Goal: Navigation & Orientation: Find specific page/section

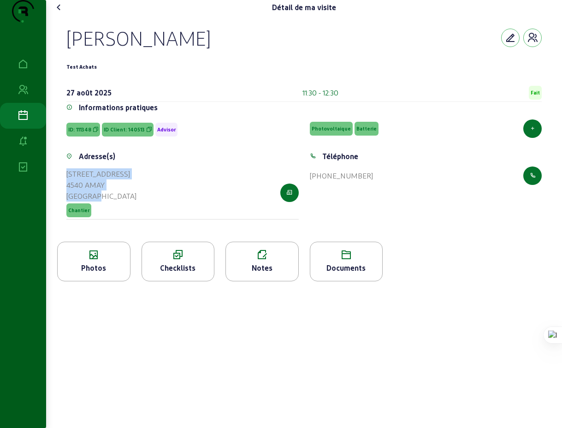
drag, startPoint x: 109, startPoint y: 216, endPoint x: 67, endPoint y: 191, distance: 49.0
click at [67, 191] on div "Adresse(s) [STREET_ADDRESS] Chantier" at bounding box center [182, 191] width 243 height 80
copy cam-list-title "[STREET_ADDRESS]"
click at [62, 13] on icon at bounding box center [58, 7] width 11 height 11
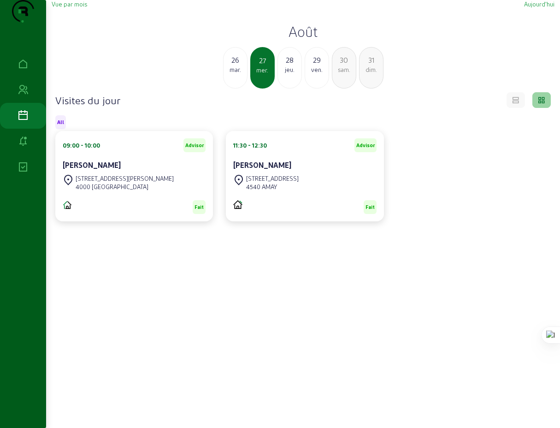
click at [372, 74] on div "dim." at bounding box center [372, 69] width 24 height 8
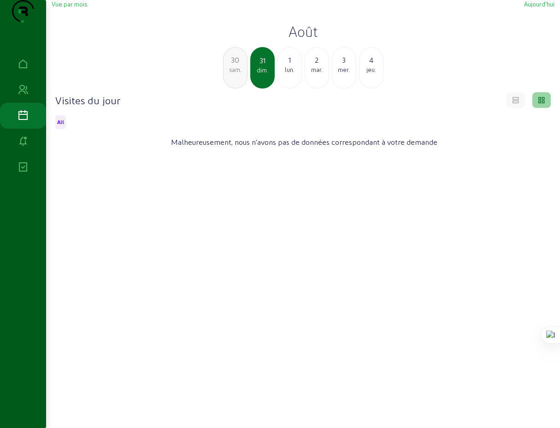
click at [289, 65] on div "1" at bounding box center [290, 59] width 24 height 11
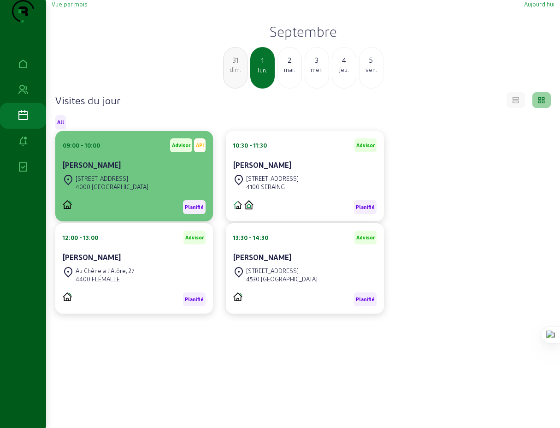
click at [112, 169] on cam-card-title "[PERSON_NAME]" at bounding box center [92, 164] width 58 height 9
